Goal: Navigation & Orientation: Find specific page/section

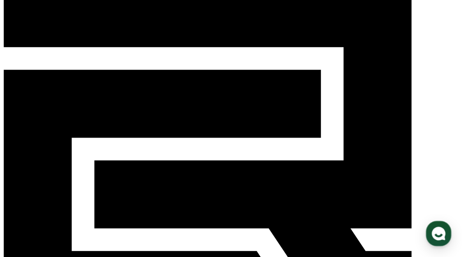
scroll to position [25, 0]
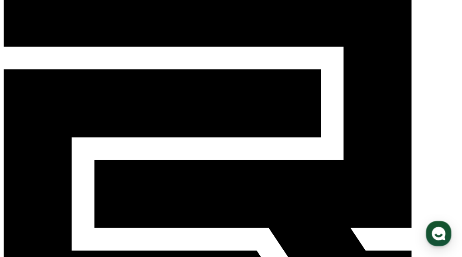
select select "**********"
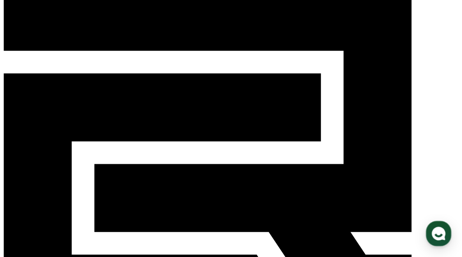
scroll to position [16, 0]
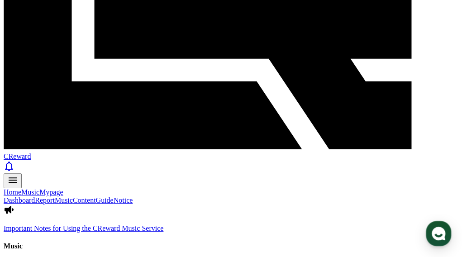
scroll to position [200, 0]
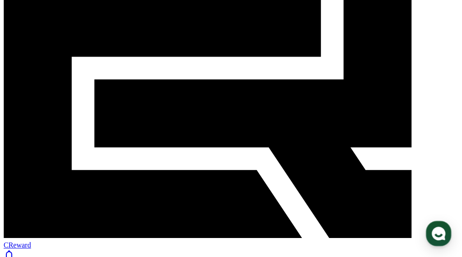
scroll to position [0, 0]
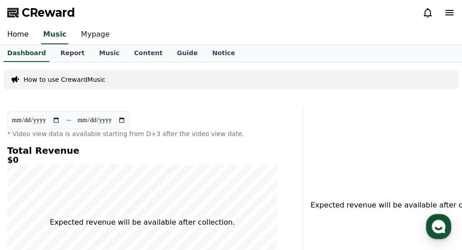
click at [90, 32] on link "Mypage" at bounding box center [95, 34] width 43 height 19
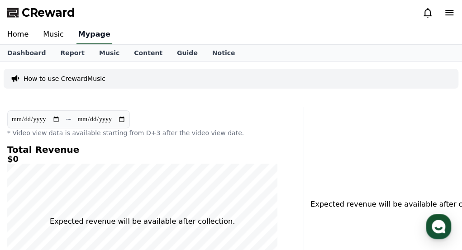
select select "**********"
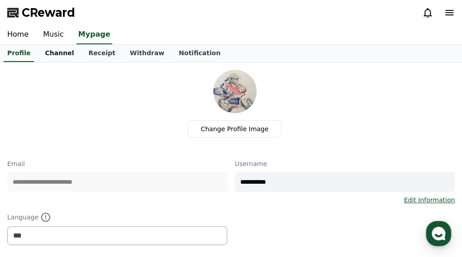
click at [53, 51] on link "Channel" at bounding box center [59, 53] width 43 height 17
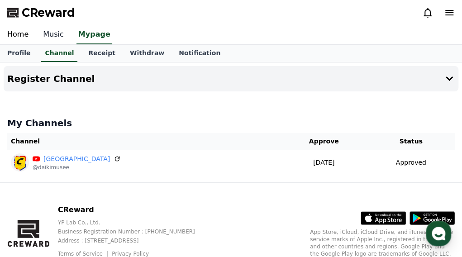
click at [58, 36] on link "Music" at bounding box center [53, 34] width 35 height 19
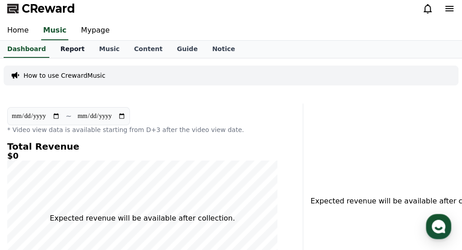
scroll to position [4, 0]
click at [92, 50] on link "Music" at bounding box center [109, 49] width 35 height 17
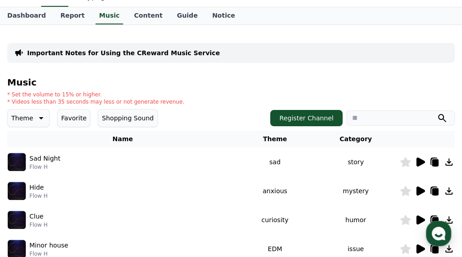
scroll to position [42, 0]
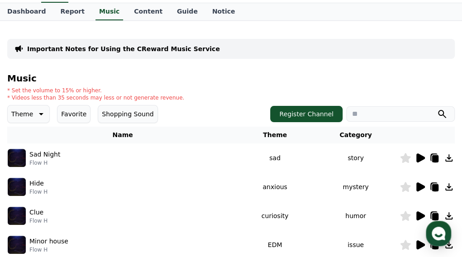
click at [432, 158] on icon at bounding box center [435, 158] width 6 height 7
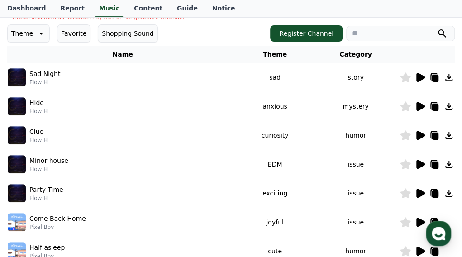
scroll to position [113, 0]
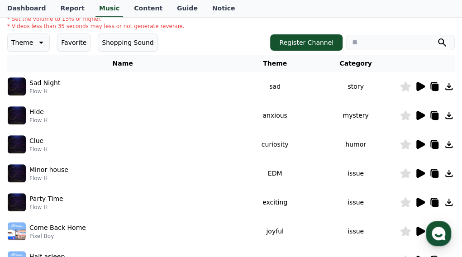
click at [446, 89] on icon at bounding box center [448, 86] width 7 height 7
